Goal: Navigation & Orientation: Find specific page/section

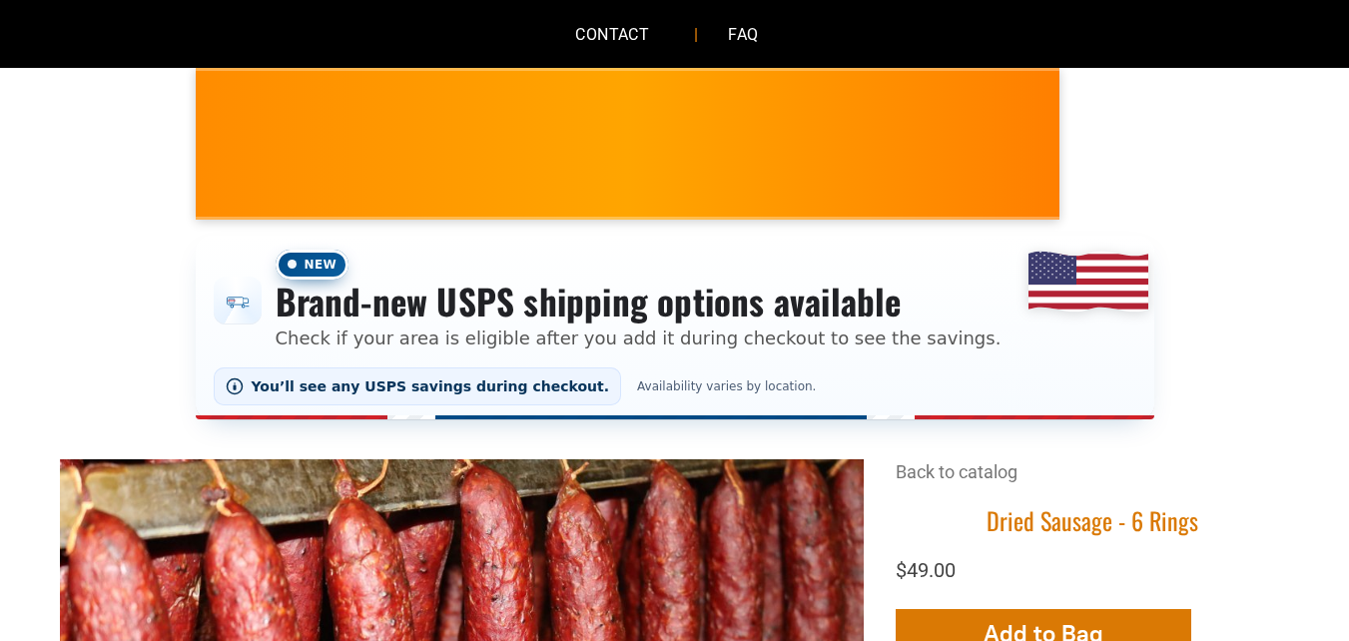
scroll to position [100, 0]
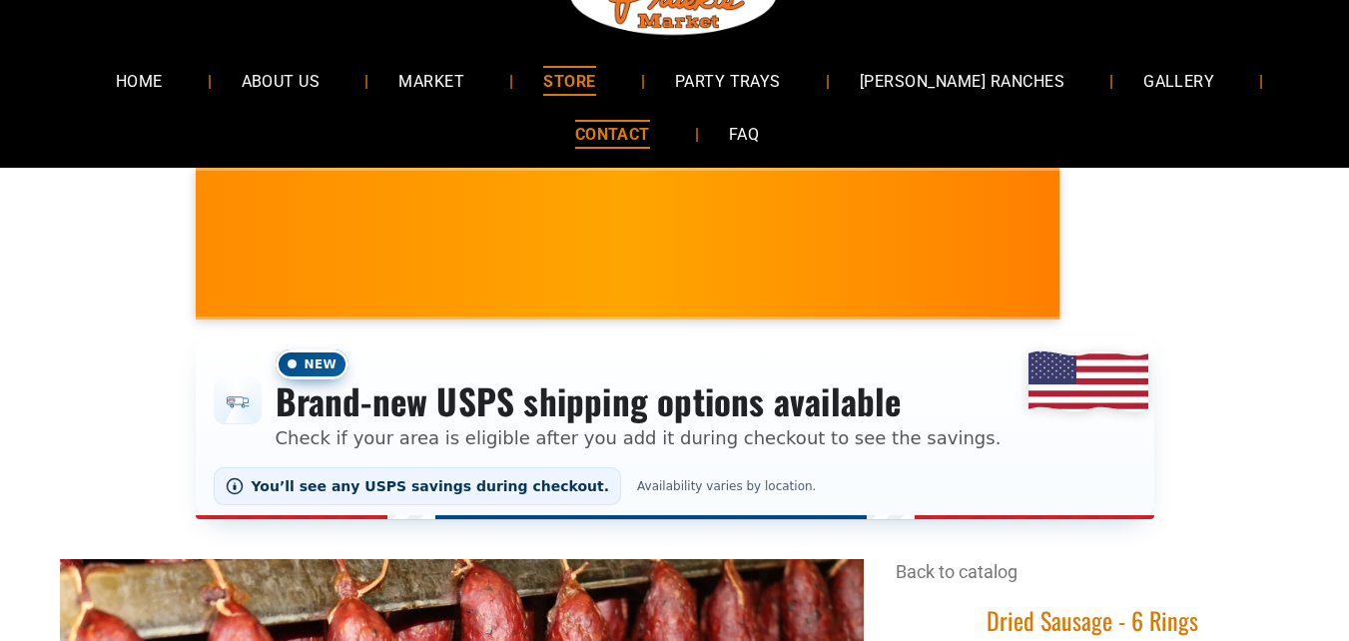
click at [573, 156] on link "CONTACT" at bounding box center [612, 134] width 135 height 53
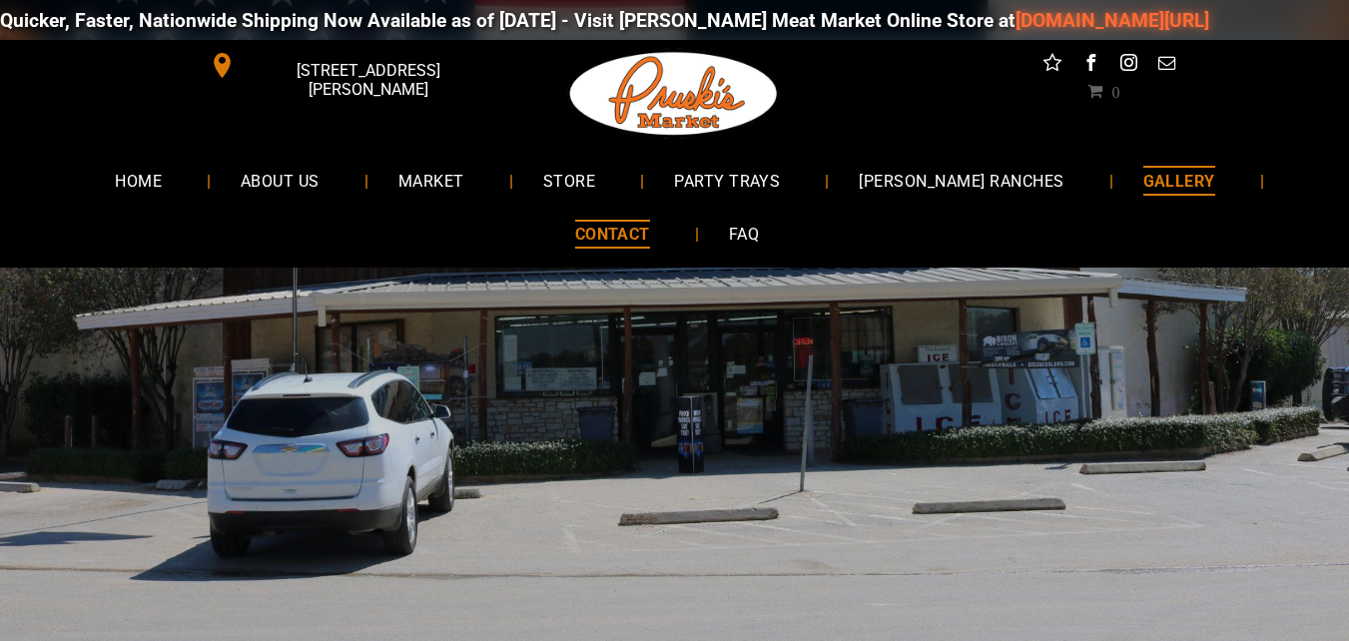
click at [1143, 182] on span "GALLERY" at bounding box center [1179, 180] width 72 height 29
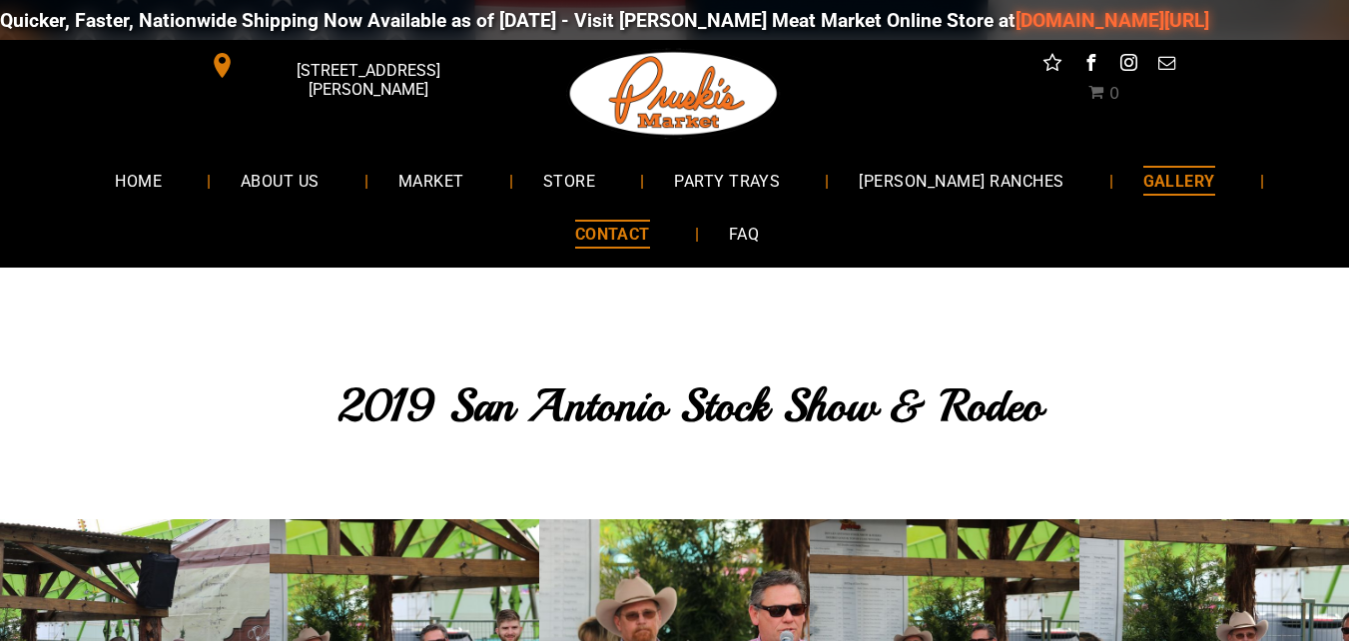
click at [648, 227] on span "CONTACT" at bounding box center [612, 234] width 75 height 29
